Goal: Task Accomplishment & Management: Use online tool/utility

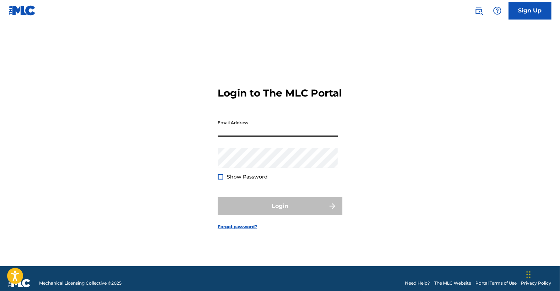
click at [235, 137] on input "Email Address" at bounding box center [278, 127] width 120 height 20
type input "[EMAIL_ADDRESS][DOMAIN_NAME]"
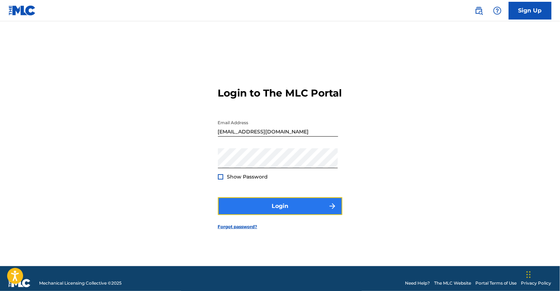
click at [273, 213] on button "Login" at bounding box center [280, 207] width 124 height 18
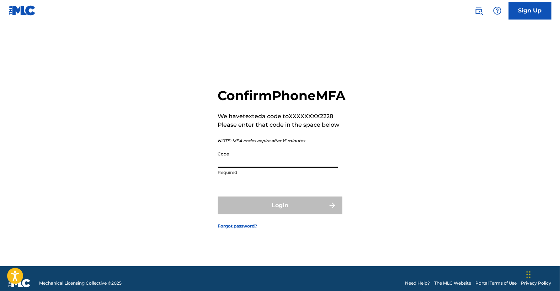
click at [271, 168] on input "Code" at bounding box center [278, 158] width 120 height 20
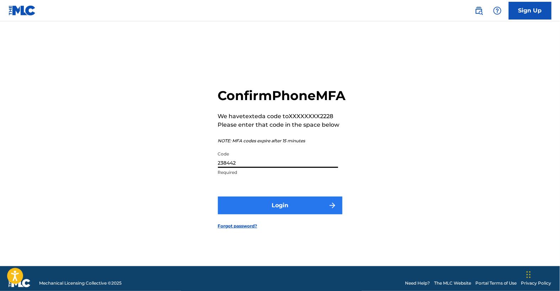
type input "238442"
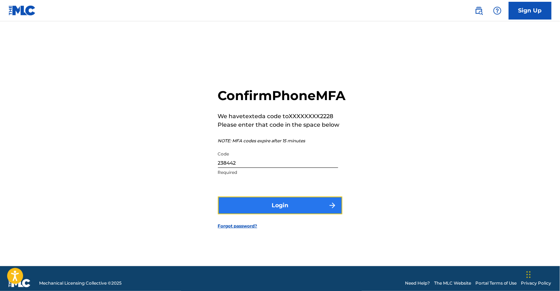
click at [291, 214] on button "Login" at bounding box center [280, 206] width 124 height 18
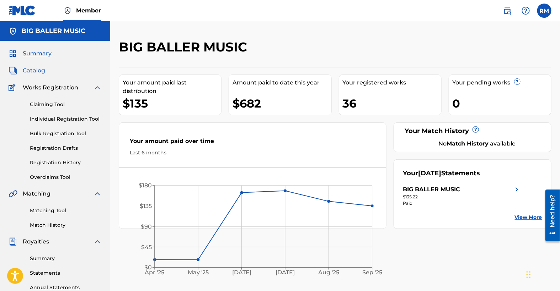
click at [35, 72] on span "Catalog" at bounding box center [34, 70] width 22 height 9
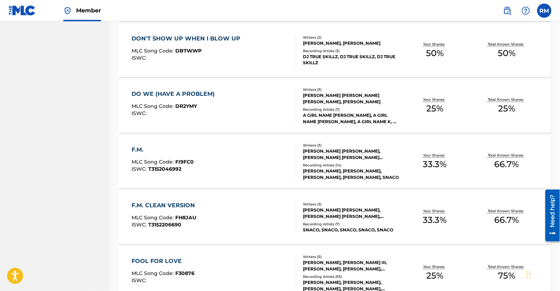
scroll to position [459, 0]
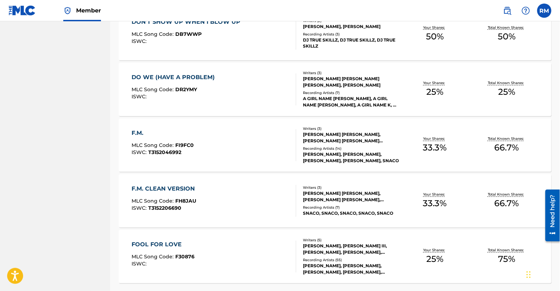
click at [338, 216] on div "SNACO, SNACO, SNACO, SNACO, SNACO" at bounding box center [351, 214] width 96 height 6
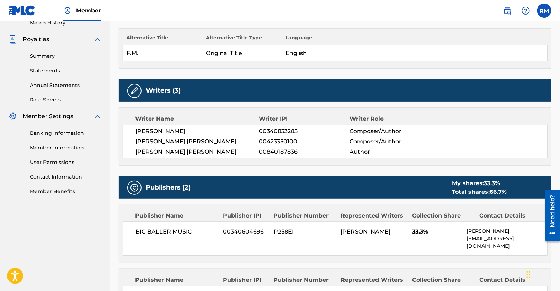
scroll to position [205, 0]
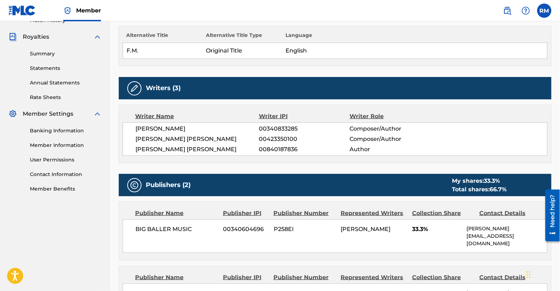
click at [345, 226] on span "[PERSON_NAME]" at bounding box center [366, 229] width 50 height 7
click at [227, 232] on div "BIG BALLER MUSIC 00340604696 P258EI [PERSON_NAME] 33.3% [PERSON_NAME] [EMAIL_AD…" at bounding box center [335, 237] width 425 height 34
click at [254, 229] on span "00340604696" at bounding box center [245, 229] width 45 height 9
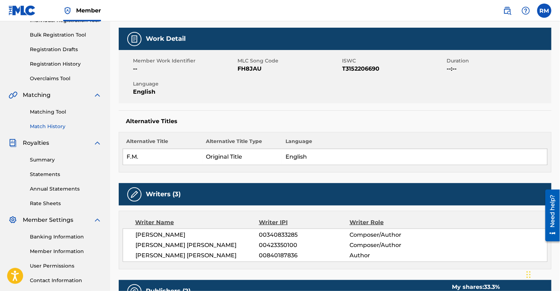
scroll to position [46, 0]
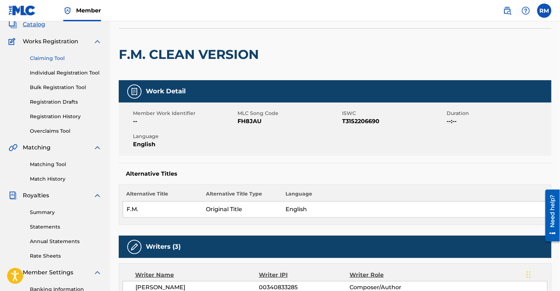
click at [59, 57] on link "Claiming Tool" at bounding box center [66, 58] width 72 height 7
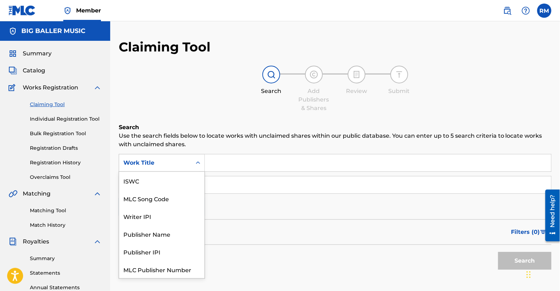
click at [199, 164] on icon "Search Form" at bounding box center [198, 163] width 4 height 2
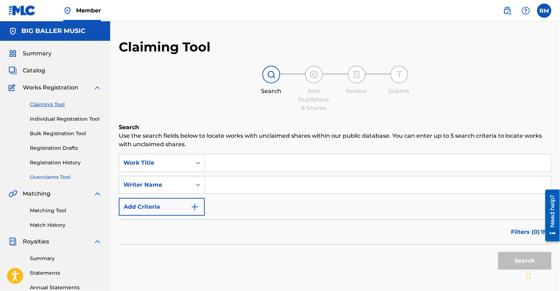
click at [49, 176] on link "Overclaims Tool" at bounding box center [66, 177] width 72 height 7
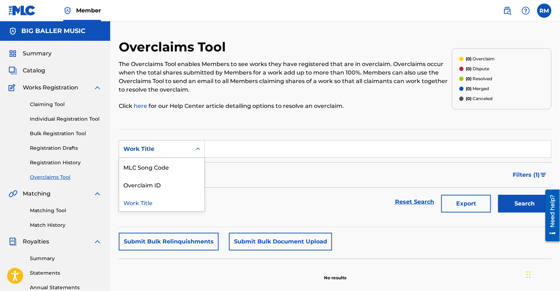
click at [192, 147] on div "Search Form" at bounding box center [198, 149] width 13 height 13
click at [152, 130] on section "SearchWithCriteriad14db2e2-2c11-4048-b904-1050af8bc6f4 Work Title selected, 3 o…" at bounding box center [335, 178] width 433 height 98
